Goal: Information Seeking & Learning: Check status

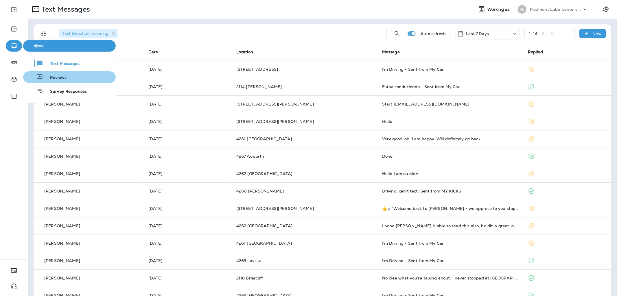
click at [69, 77] on button "Reviews" at bounding box center [69, 77] width 93 height 12
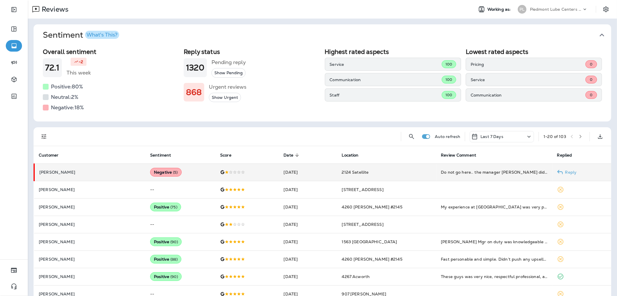
click at [80, 166] on td "[PERSON_NAME]" at bounding box center [89, 171] width 111 height 17
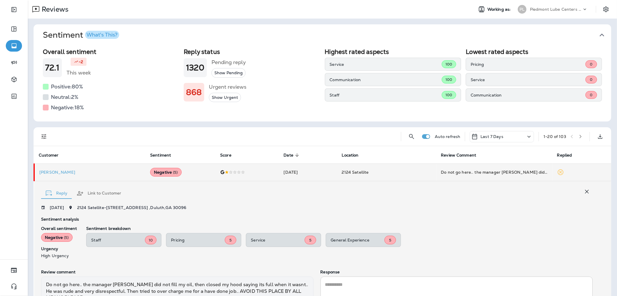
scroll to position [61, 0]
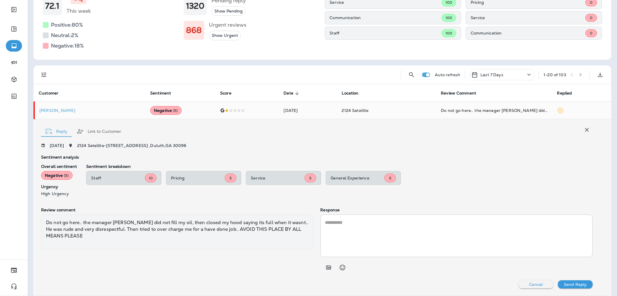
click at [104, 129] on button "Link to Customer" at bounding box center [99, 131] width 54 height 21
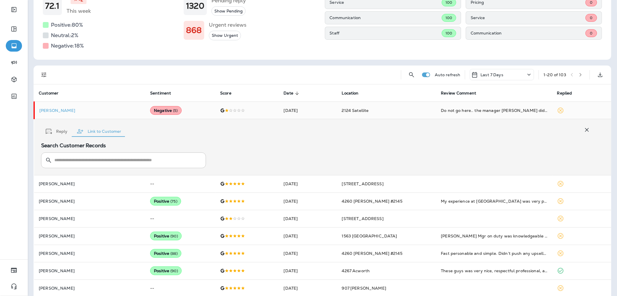
click at [55, 131] on button "Reply" at bounding box center [56, 131] width 31 height 21
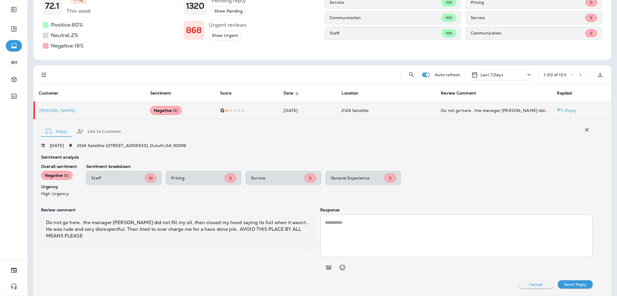
click at [64, 104] on td "[PERSON_NAME]" at bounding box center [89, 110] width 111 height 17
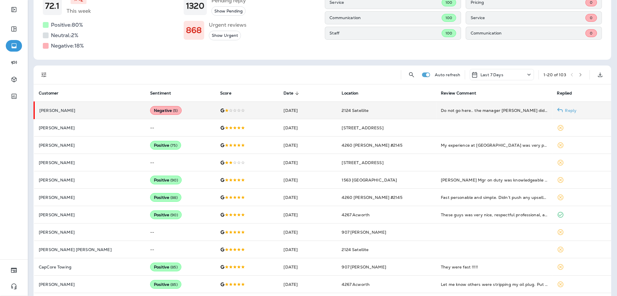
click at [54, 108] on p "[PERSON_NAME]" at bounding box center [90, 110] width 102 height 5
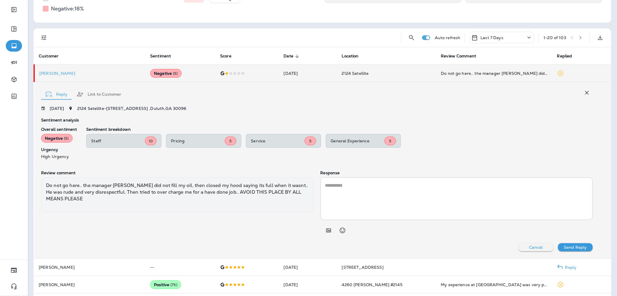
scroll to position [93, 0]
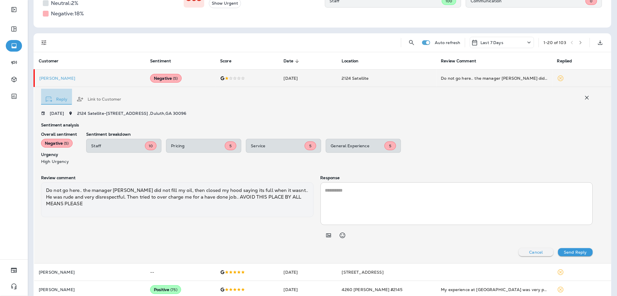
click at [58, 102] on button "Reply" at bounding box center [56, 99] width 31 height 21
click at [97, 99] on button "Link to Customer" at bounding box center [99, 99] width 54 height 21
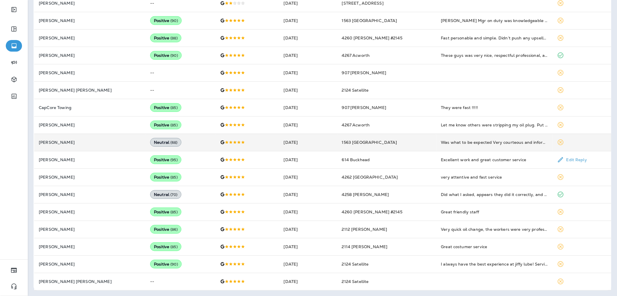
scroll to position [0, 0]
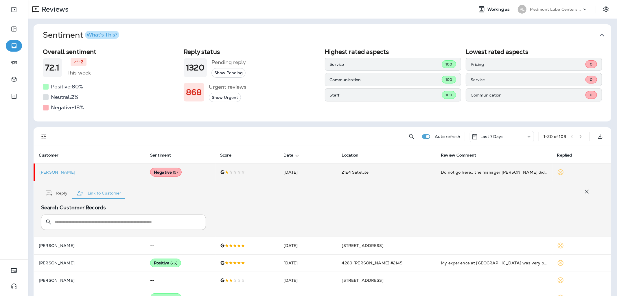
click at [73, 223] on input "text" at bounding box center [126, 221] width 145 height 15
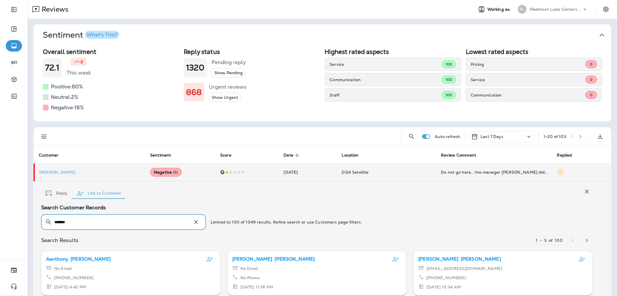
scroll to position [18, 0]
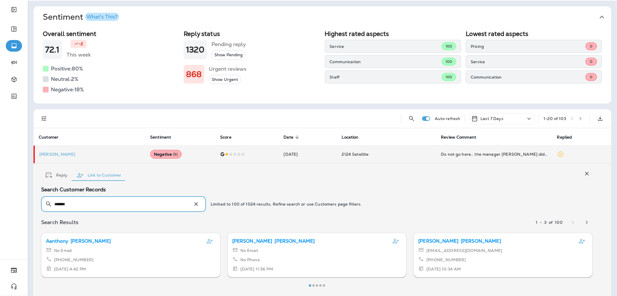
type input "*******"
click at [584, 173] on icon "button" at bounding box center [587, 173] width 7 height 7
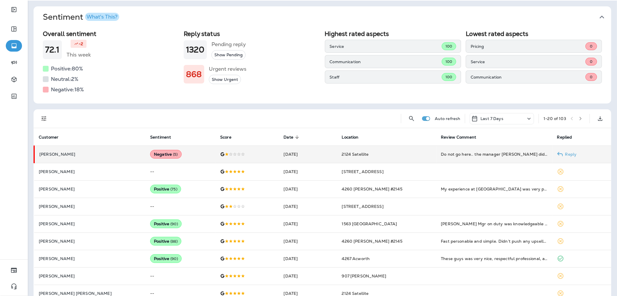
click at [307, 154] on td "[DATE]" at bounding box center [308, 153] width 58 height 17
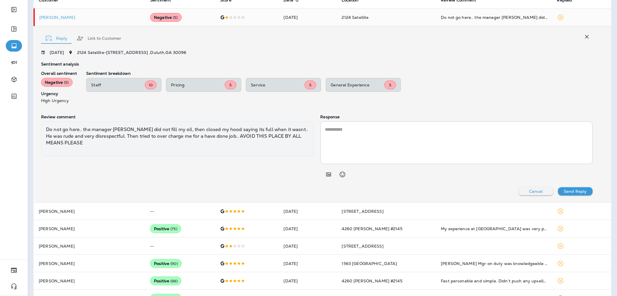
scroll to position [158, 0]
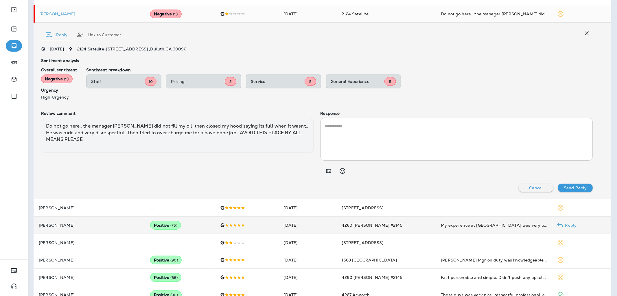
click at [75, 223] on p "[PERSON_NAME]" at bounding box center [90, 225] width 102 height 5
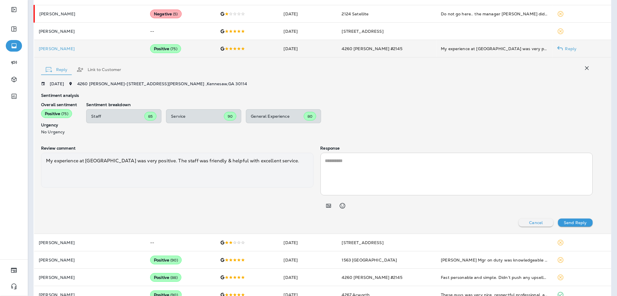
click at [108, 69] on button "Link to Customer" at bounding box center [99, 69] width 54 height 21
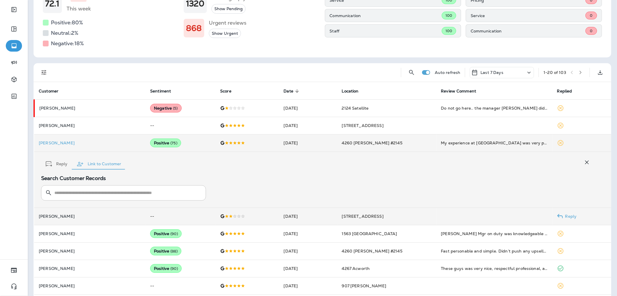
scroll to position [64, 0]
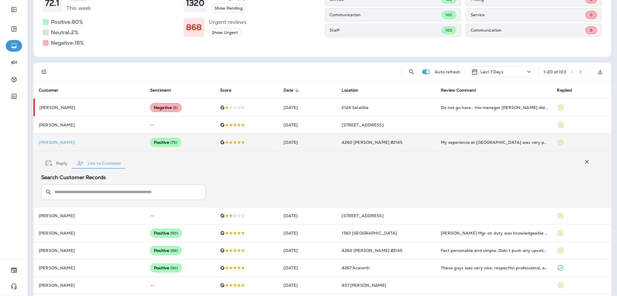
click at [584, 162] on icon "button" at bounding box center [587, 161] width 7 height 7
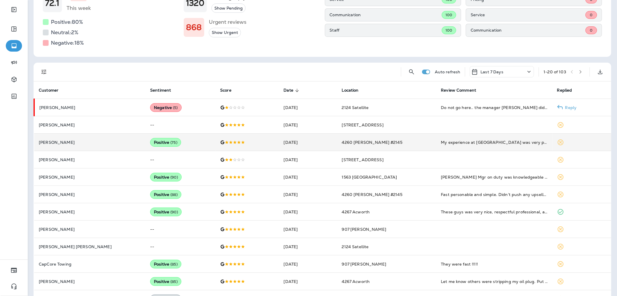
click at [97, 108] on p "[PERSON_NAME]" at bounding box center [90, 107] width 102 height 5
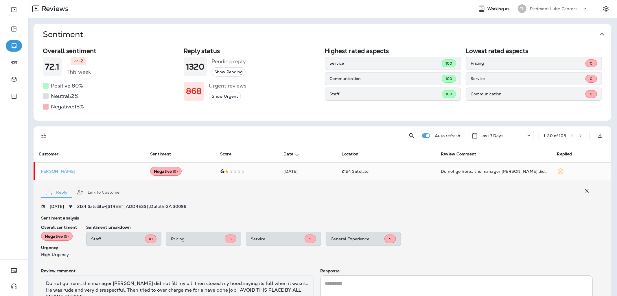
scroll to position [0, 0]
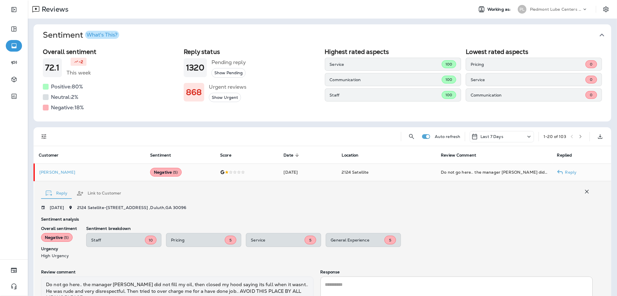
click at [106, 176] on td "[PERSON_NAME]" at bounding box center [89, 171] width 111 height 17
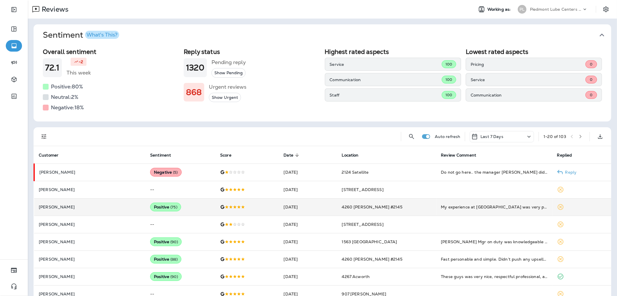
click at [150, 176] on div "Negative ( 5 )" at bounding box center [166, 172] width 32 height 9
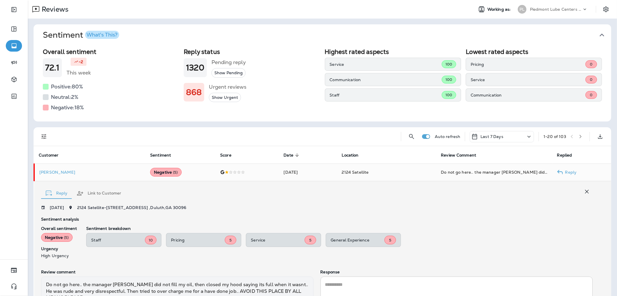
scroll to position [61, 0]
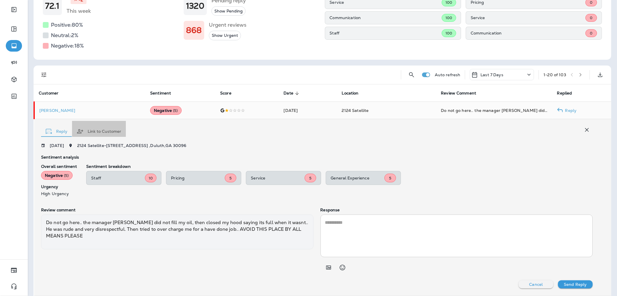
click at [100, 133] on button "Link to Customer" at bounding box center [99, 131] width 54 height 21
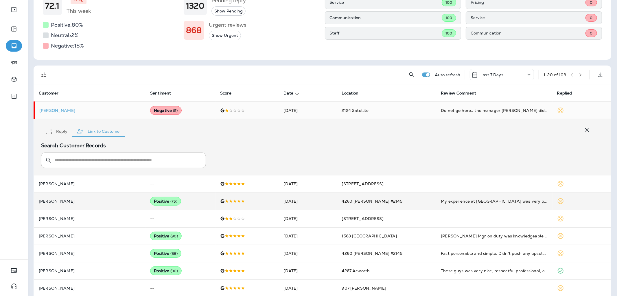
click at [83, 156] on input "text" at bounding box center [126, 159] width 145 height 15
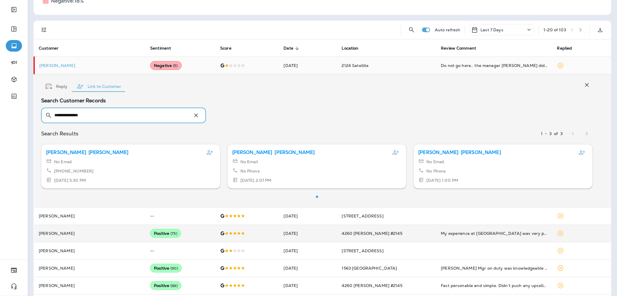
scroll to position [126, 0]
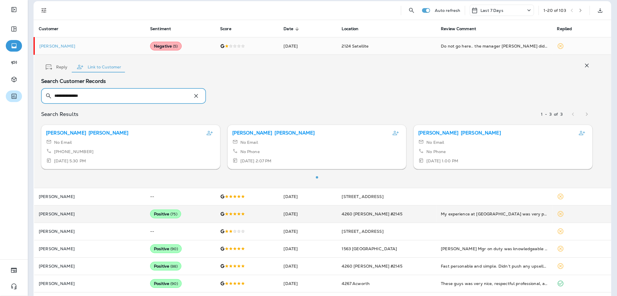
type input "**********"
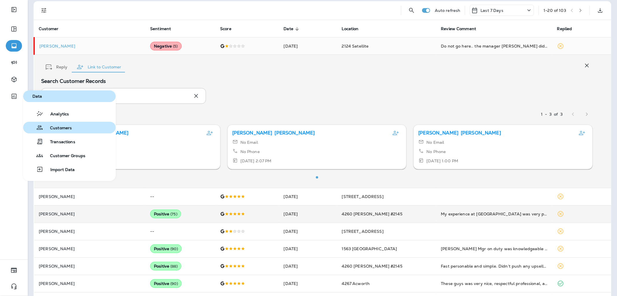
click at [74, 126] on button "Customers" at bounding box center [69, 128] width 93 height 12
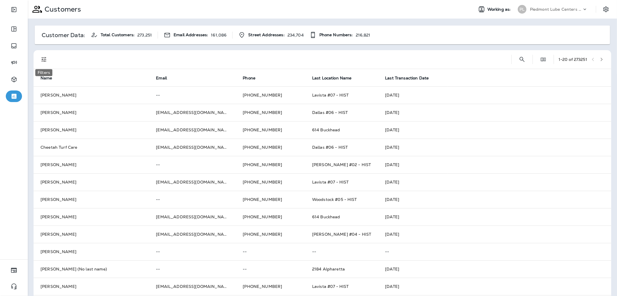
click at [43, 62] on icon "Filters" at bounding box center [44, 59] width 7 height 7
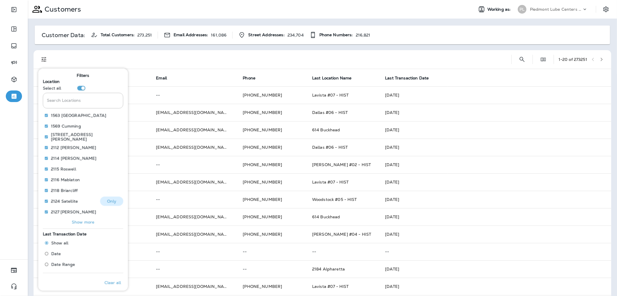
scroll to position [4, 0]
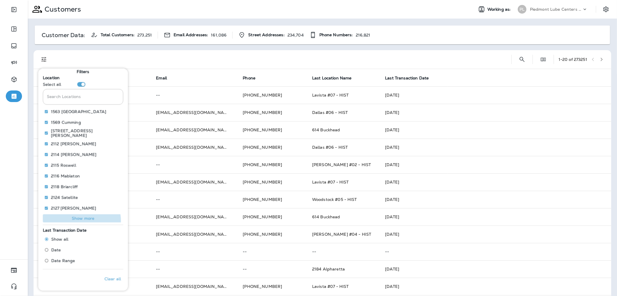
click at [76, 221] on button "Show more" at bounding box center [83, 218] width 80 height 8
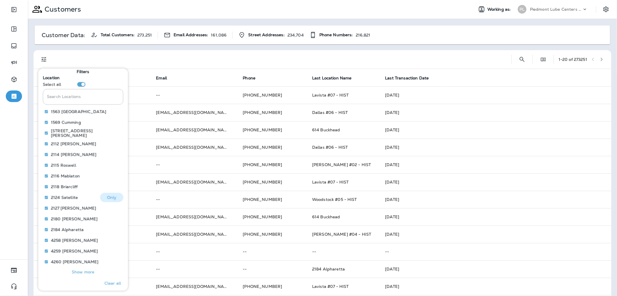
click at [107, 196] on p "Only" at bounding box center [112, 197] width 10 height 5
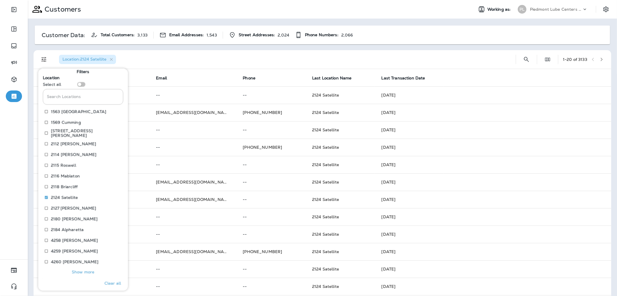
click at [245, 53] on div "Location : 2124 Satellite" at bounding box center [282, 59] width 457 height 19
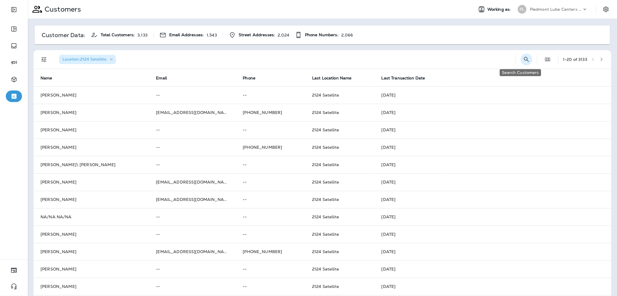
click at [521, 57] on button "Search Customers" at bounding box center [527, 60] width 12 height 12
click at [471, 59] on input "text" at bounding box center [497, 58] width 60 height 15
type input "*"
click at [42, 58] on icon "Filters" at bounding box center [43, 59] width 5 height 5
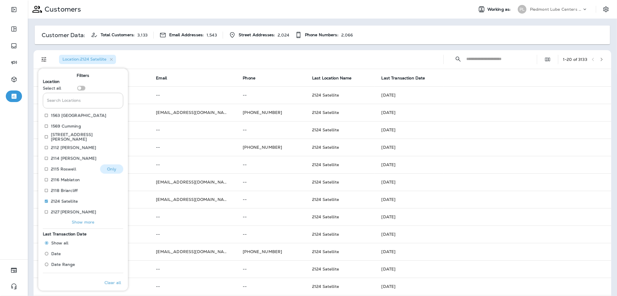
scroll to position [4, 0]
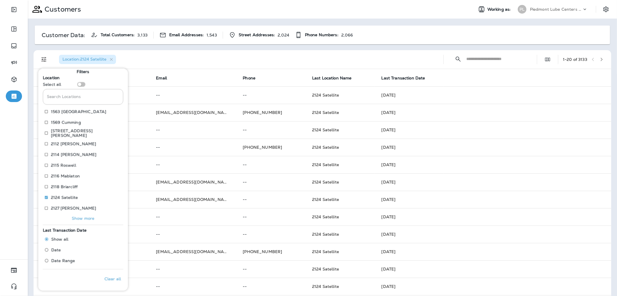
click at [69, 259] on span "Date Range" at bounding box center [63, 260] width 24 height 5
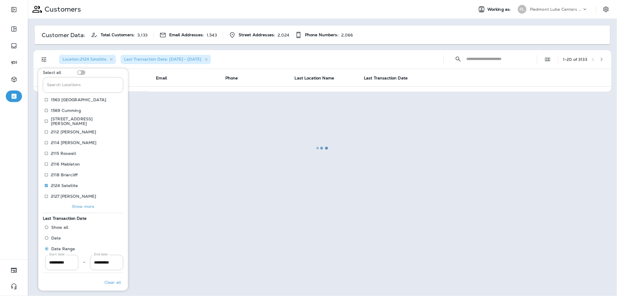
scroll to position [19, 0]
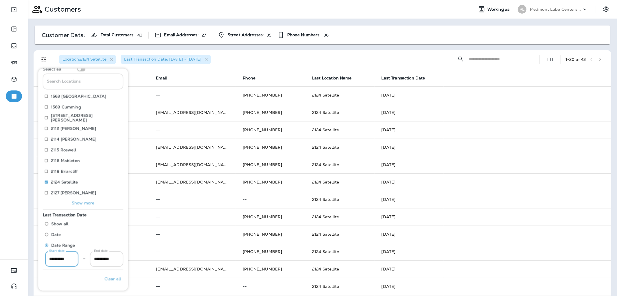
click at [58, 257] on input "**********" at bounding box center [61, 258] width 33 height 15
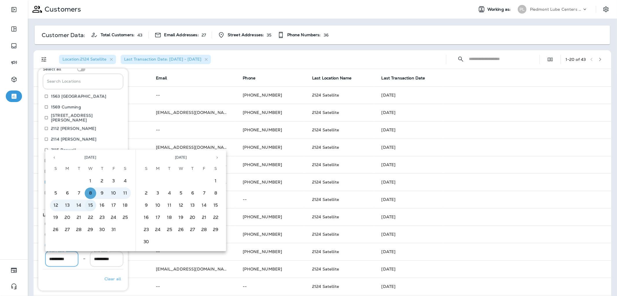
click at [91, 202] on button "15" at bounding box center [91, 205] width 12 height 12
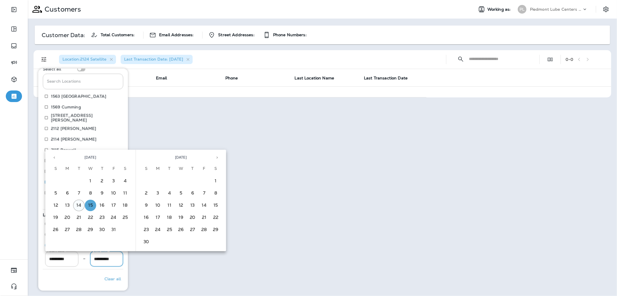
click at [79, 201] on button "14" at bounding box center [79, 205] width 12 height 12
type input "**********"
click at [89, 204] on button "15" at bounding box center [91, 205] width 12 height 12
type input "**********"
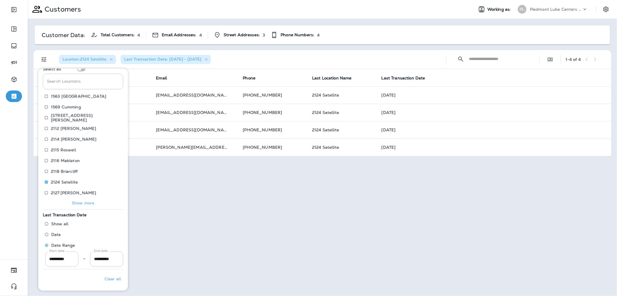
click at [376, 120] on td "[DATE]" at bounding box center [493, 112] width 237 height 17
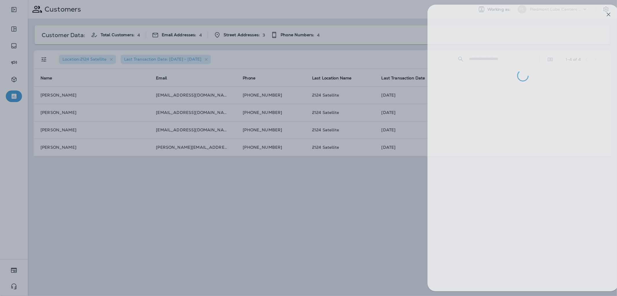
click at [230, 184] on div at bounding box center [317, 148] width 617 height 296
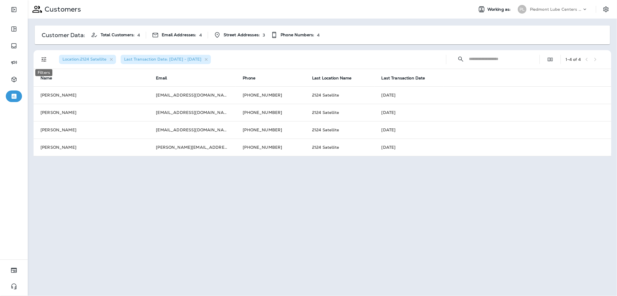
click at [39, 61] on button "Filters" at bounding box center [44, 60] width 12 height 12
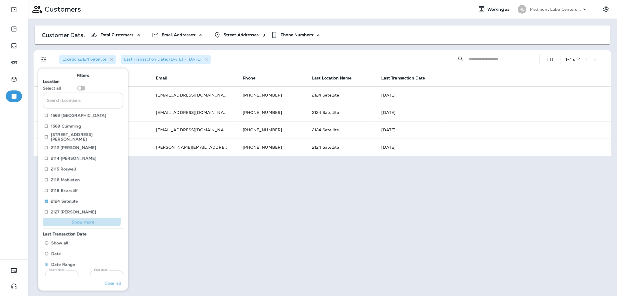
click at [76, 218] on button "Show more" at bounding box center [83, 222] width 80 height 8
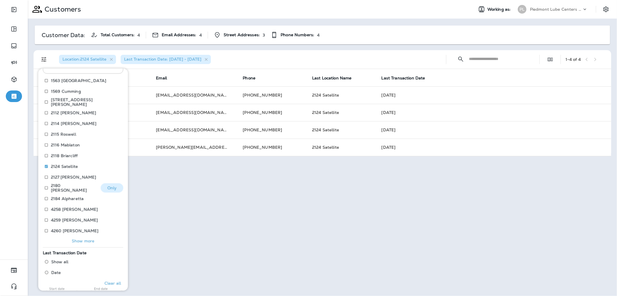
scroll to position [73, 0]
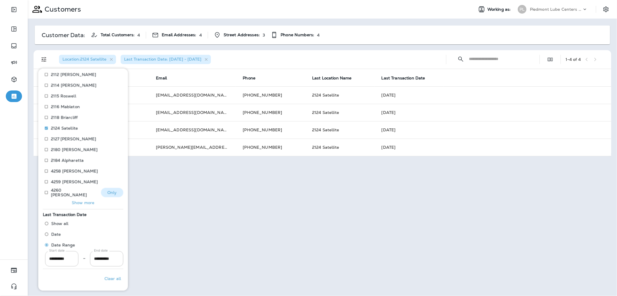
click at [82, 196] on div "4260 [PERSON_NAME] Only" at bounding box center [83, 193] width 80 height 11
click at [80, 201] on p "Show more" at bounding box center [83, 202] width 23 height 5
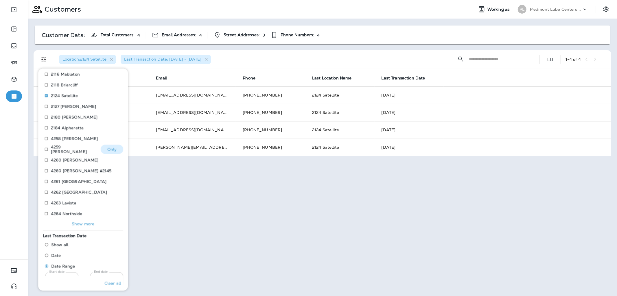
scroll to position [126, 0]
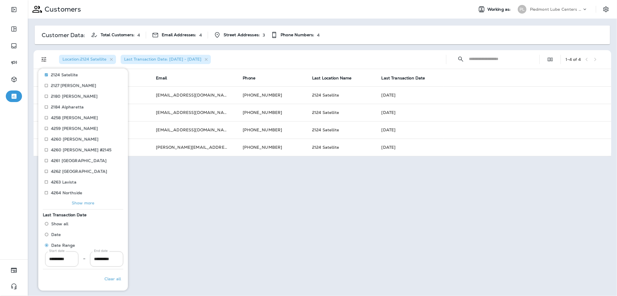
click at [82, 199] on button "Show more" at bounding box center [83, 203] width 80 height 8
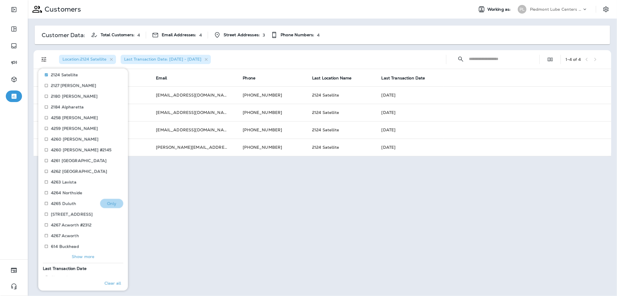
click at [115, 207] on button "Only" at bounding box center [111, 203] width 23 height 9
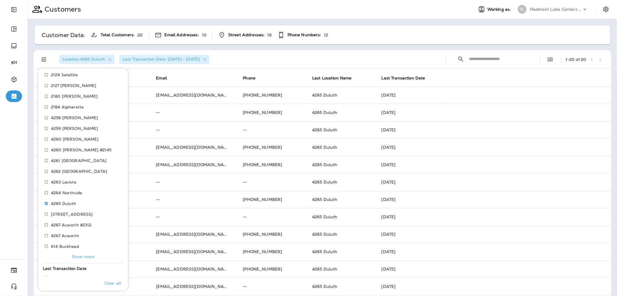
click at [285, 56] on div "Location : 4265 Duluth Last Transaction Date: [DATE] - [DATE]" at bounding box center [247, 59] width 387 height 19
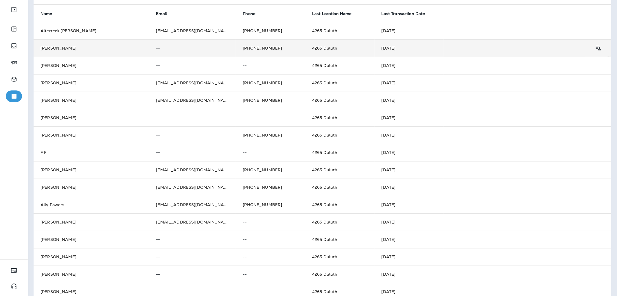
scroll to position [96, 0]
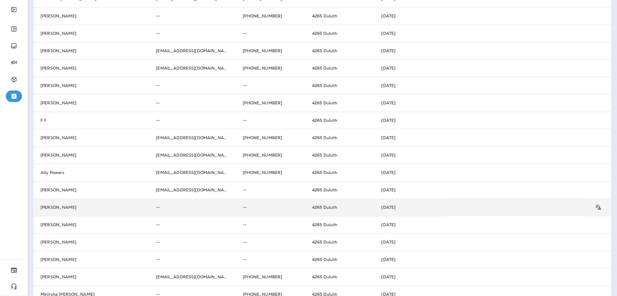
click at [365, 206] on td "4265 Duluth" at bounding box center [339, 206] width 69 height 17
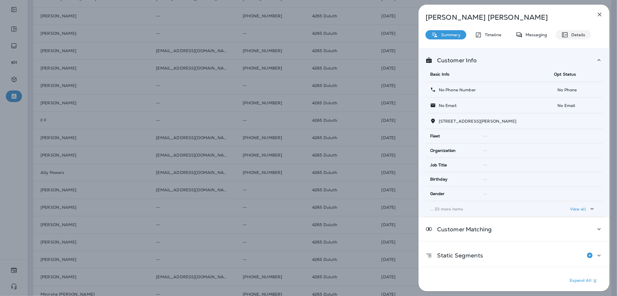
click at [566, 32] on icon at bounding box center [565, 34] width 7 height 7
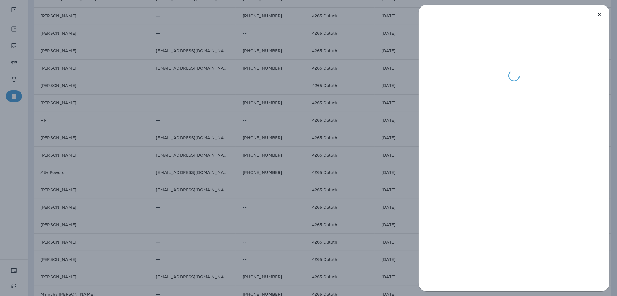
click at [145, 146] on div at bounding box center [308, 148] width 617 height 296
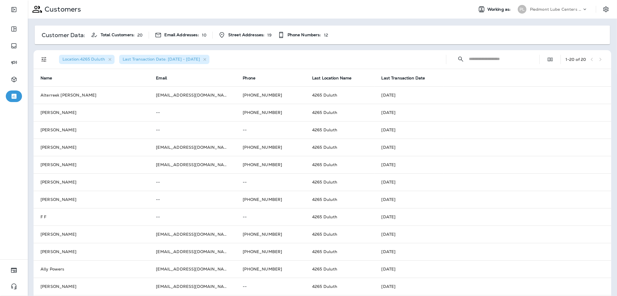
click at [185, 60] on span "Last Transaction Date: [DATE] - [DATE]" at bounding box center [161, 58] width 77 height 5
click at [41, 60] on icon "Filters" at bounding box center [44, 59] width 7 height 7
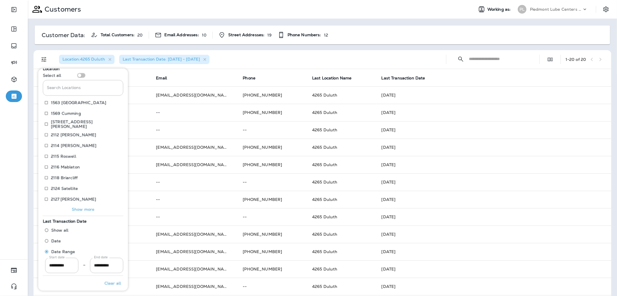
scroll to position [19, 0]
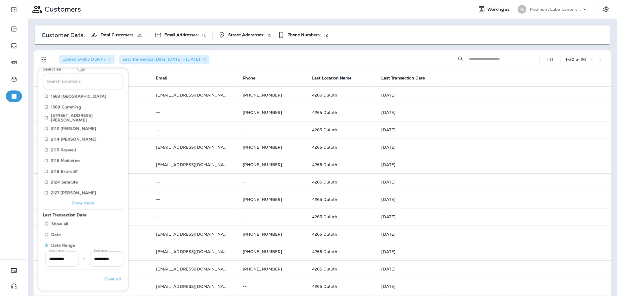
click at [67, 254] on input "**********" at bounding box center [61, 258] width 33 height 15
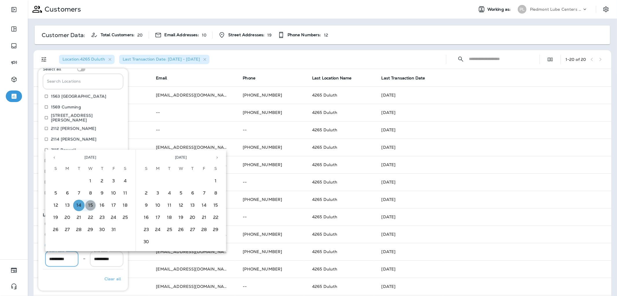
click at [90, 205] on button "15" at bounding box center [91, 205] width 12 height 12
type input "**********"
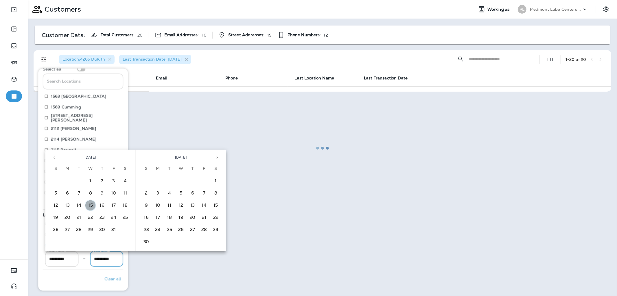
click at [90, 205] on button "15" at bounding box center [91, 205] width 12 height 12
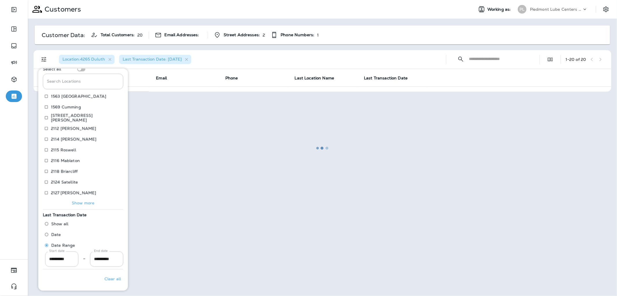
click at [233, 218] on div at bounding box center [322, 148] width 588 height 294
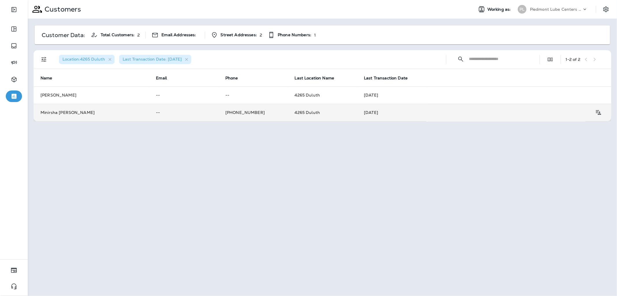
click at [91, 111] on td "Minirsha [PERSON_NAME]" at bounding box center [91, 112] width 115 height 17
